Goal: Navigation & Orientation: Go to known website

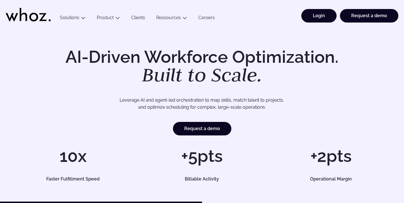
click at [324, 16] on link "Login" at bounding box center [318, 16] width 35 height 14
